Goal: Information Seeking & Learning: Check status

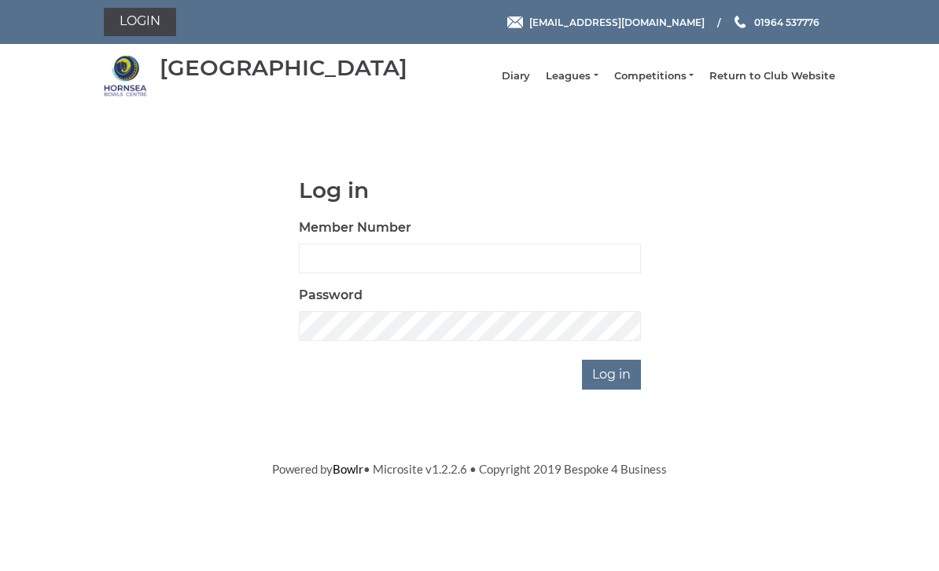
scroll to position [125, 0]
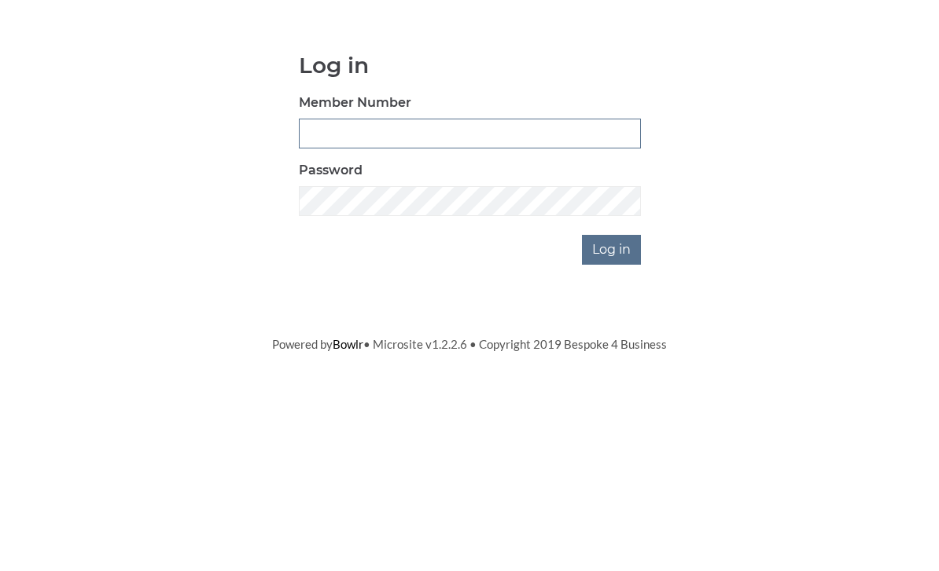
type input "0976"
click at [612, 360] on input "Log in" at bounding box center [611, 375] width 59 height 30
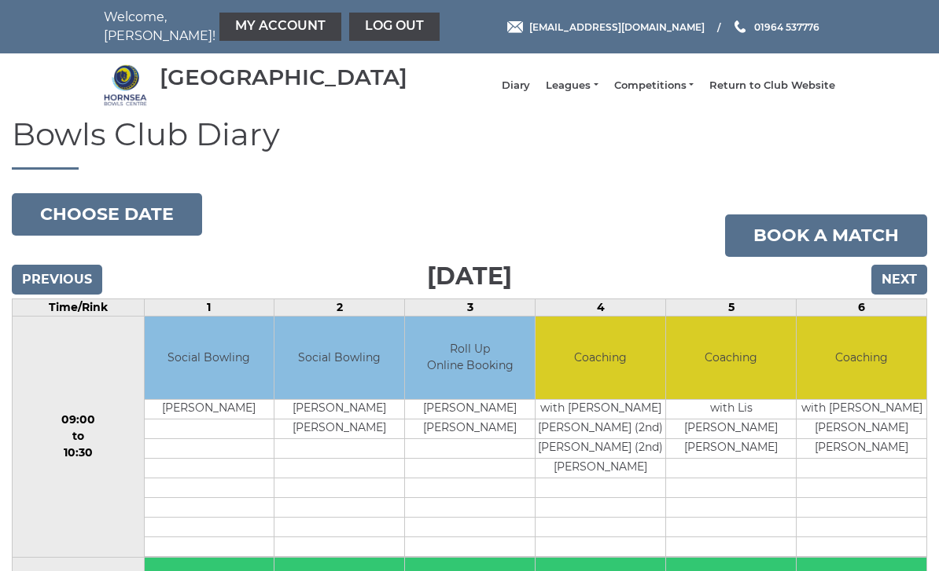
click at [595, 93] on link "Leagues" at bounding box center [572, 86] width 52 height 14
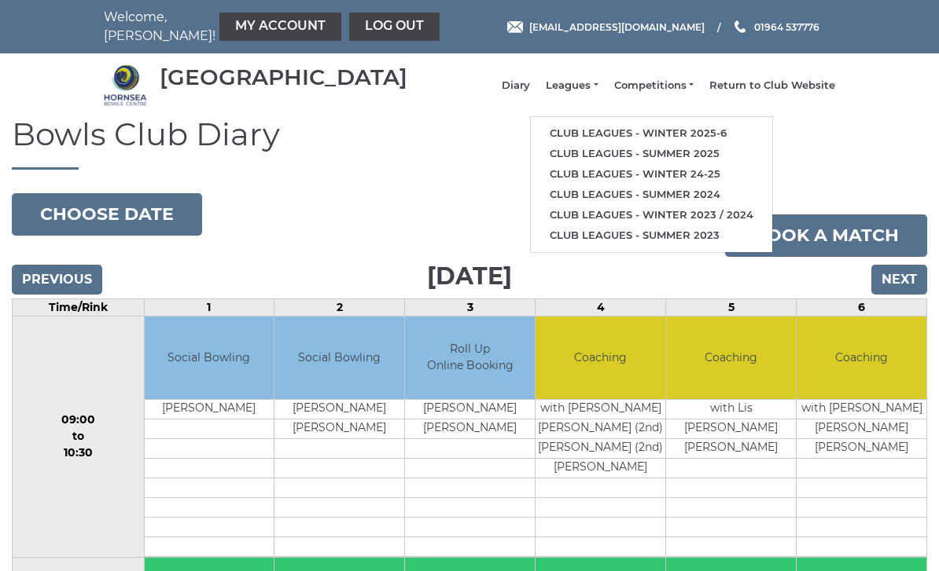
click at [718, 139] on link "Club leagues - Winter 2025-6" at bounding box center [651, 133] width 241 height 20
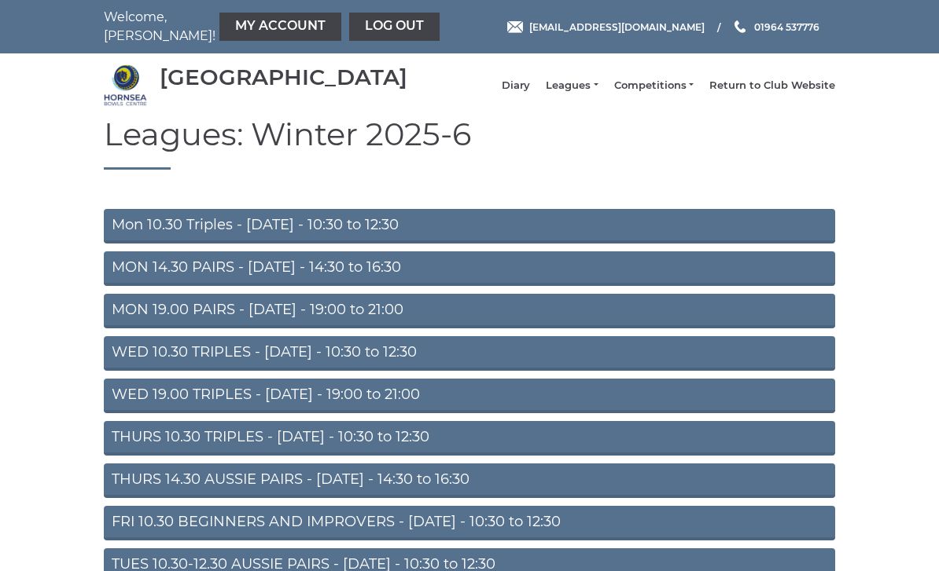
click at [146, 321] on link "MON 19.00 PAIRS - Monday - 19:00 to 21:00" at bounding box center [469, 311] width 731 height 35
